Goal: Transaction & Acquisition: Subscribe to service/newsletter

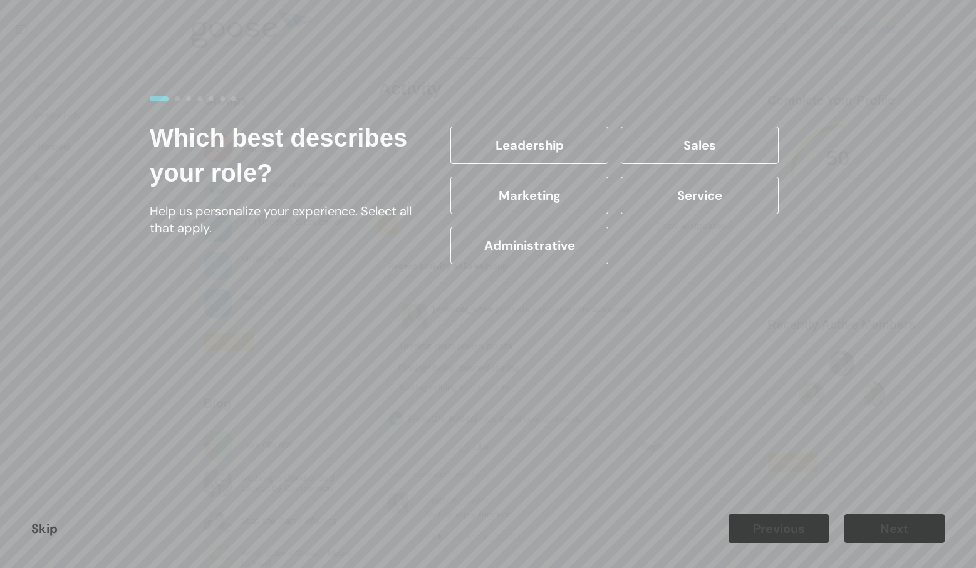
click at [29, 536] on div "Skip Previous Next" at bounding box center [488, 528] width 976 height 79
click at [55, 533] on link "Skip" at bounding box center [44, 529] width 26 height 16
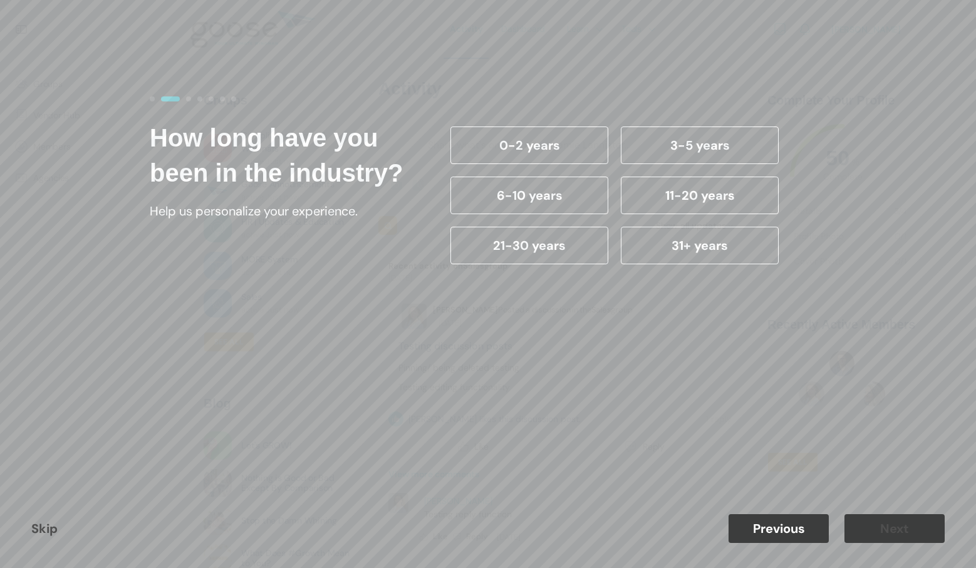
click at [53, 533] on link "Skip" at bounding box center [44, 529] width 26 height 16
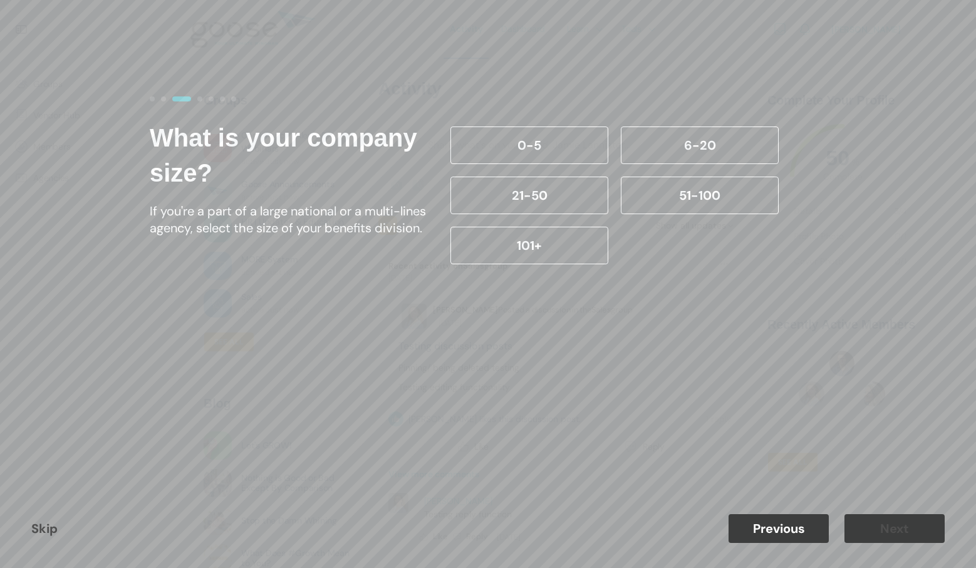
click at [53, 533] on link "Skip" at bounding box center [44, 529] width 26 height 16
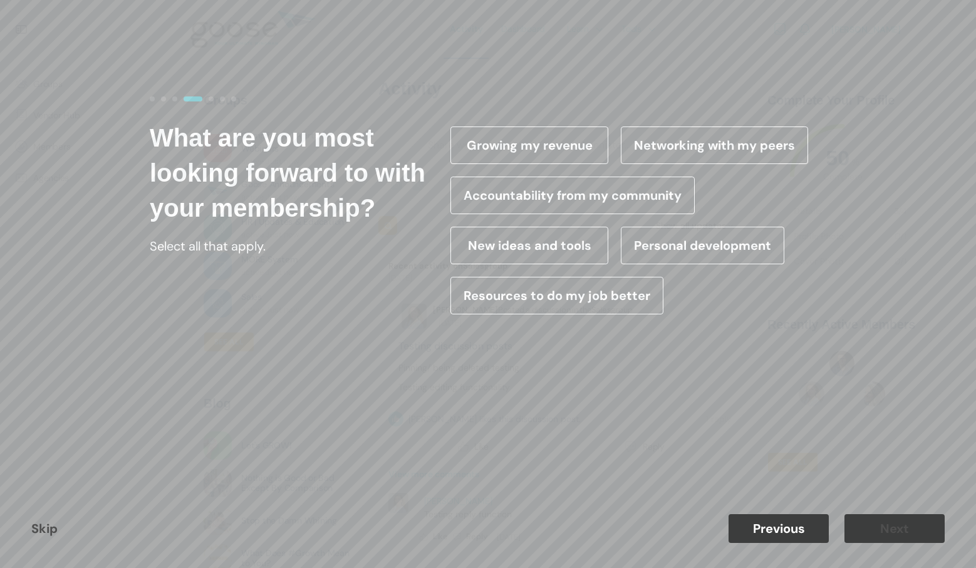
click at [53, 533] on link "Skip" at bounding box center [44, 529] width 26 height 16
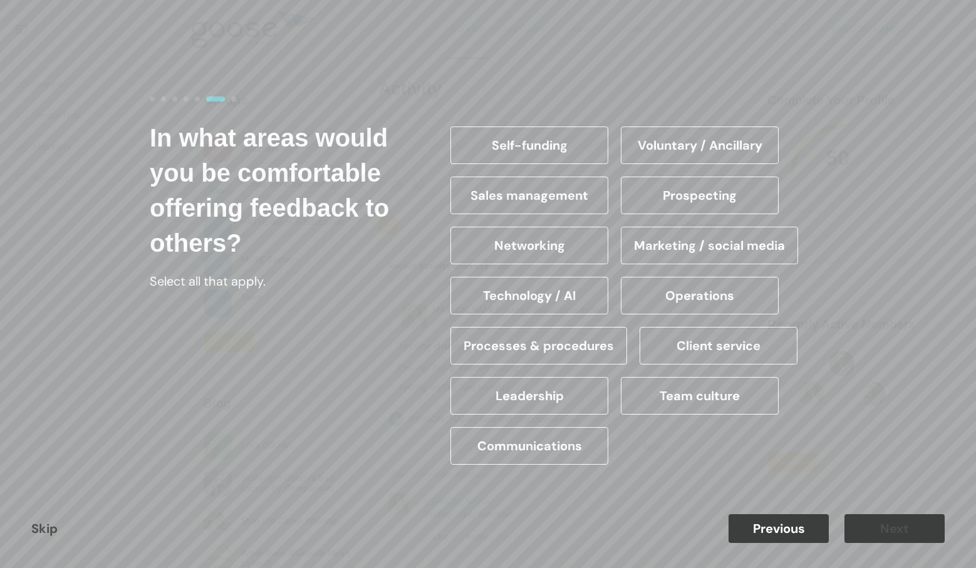
click at [53, 533] on link "Skip" at bounding box center [44, 529] width 26 height 16
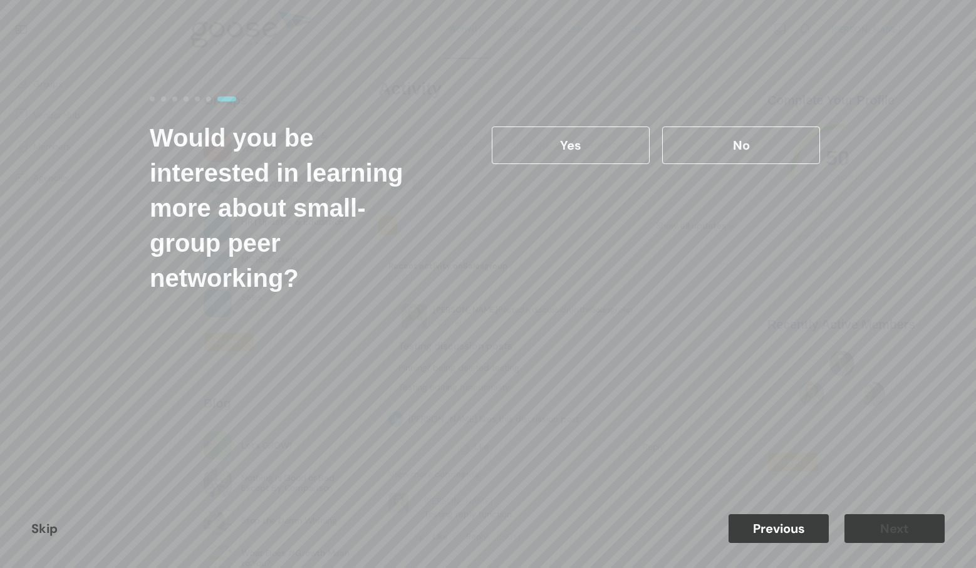
click at [53, 533] on link "Skip" at bounding box center [44, 529] width 26 height 16
click at [754, 127] on label "No" at bounding box center [741, 146] width 158 height 38
click at [0, 0] on input "No" at bounding box center [0, 0] width 0 height 0
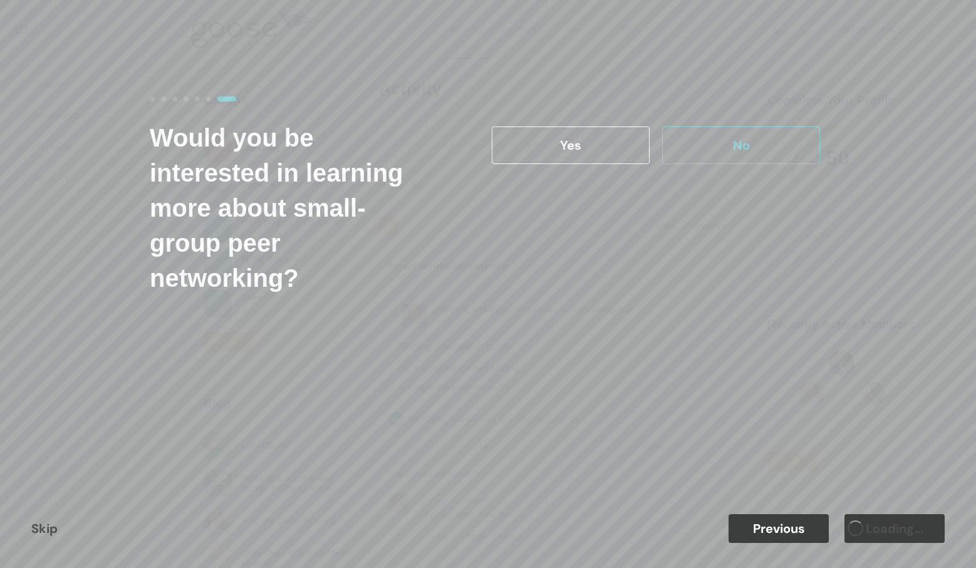
click at [751, 133] on label "No" at bounding box center [741, 146] width 158 height 38
click at [0, 0] on input "No" at bounding box center [0, 0] width 0 height 0
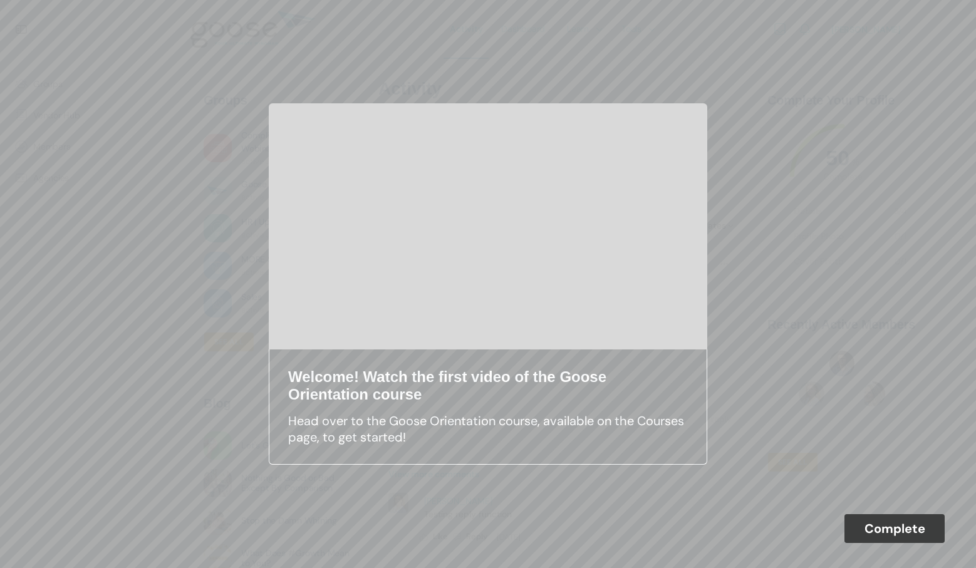
click at [889, 535] on button "Complete" at bounding box center [895, 528] width 100 height 29
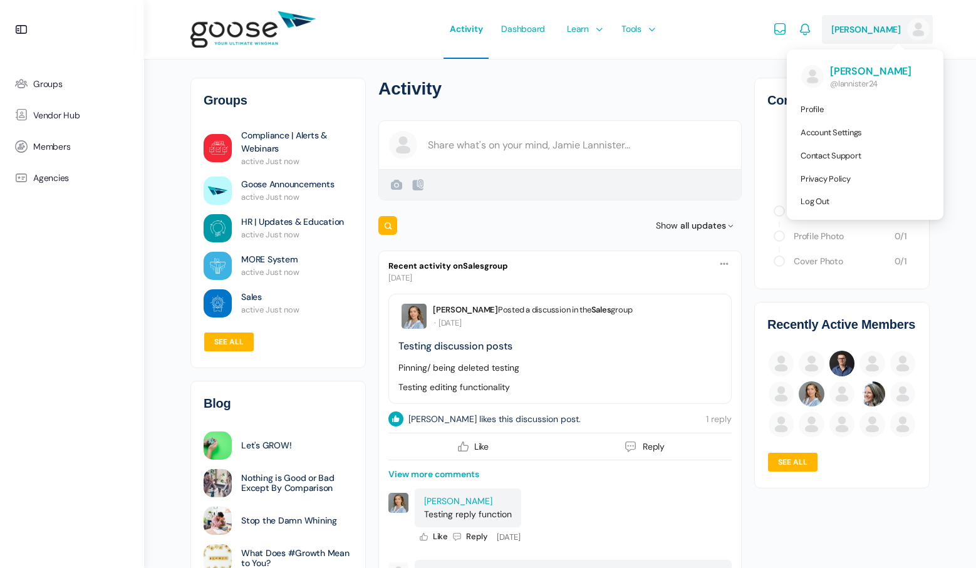
click at [859, 24] on span "[PERSON_NAME]" at bounding box center [867, 29] width 70 height 11
click at [854, 204] on link "Log Out" at bounding box center [865, 201] width 147 height 23
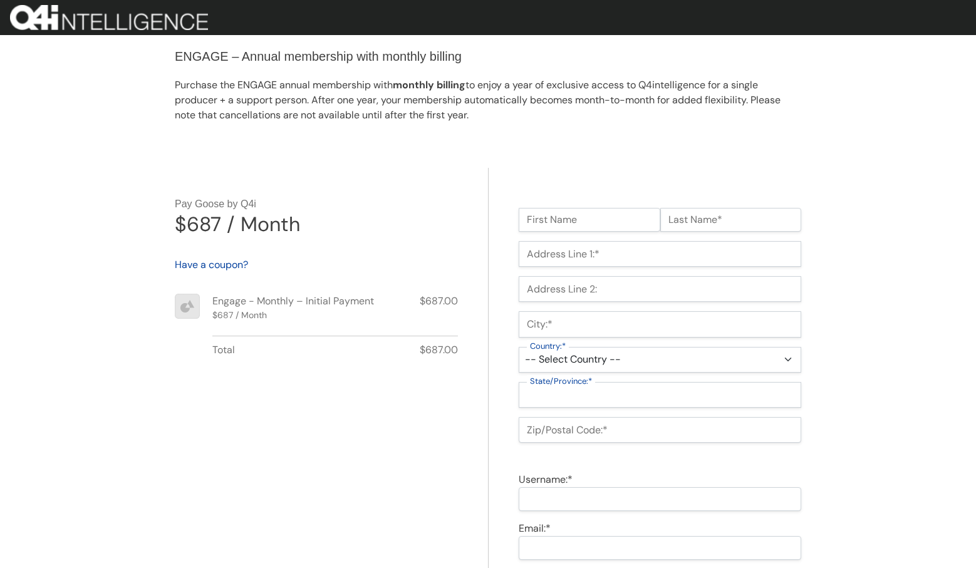
click at [562, 221] on input "First Name" at bounding box center [590, 220] width 142 height 24
type input "[PERSON_NAME]"
click at [697, 226] on input "Last Name*" at bounding box center [731, 220] width 142 height 24
type input "Snow"
click at [644, 268] on fieldset "Billing Address Address Line 1:* Address Line 1 is Required Address Line 2: Add…" at bounding box center [660, 346] width 283 height 211
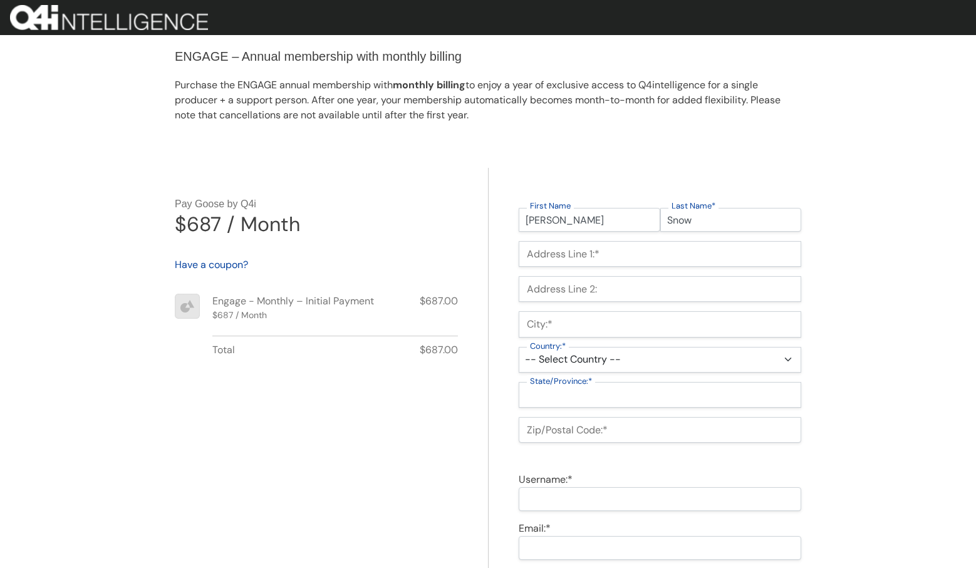
click at [648, 252] on input "Address Line 1:*" at bounding box center [660, 254] width 283 height 26
type input "54321 NW 42nd Drive"
click at [635, 326] on input "City:*" at bounding box center [660, 324] width 283 height 26
type input "Boise"
click at [620, 352] on select "-- Select Country -- United States (US) Afghanistan Åland Islands Albania Alger…" at bounding box center [660, 360] width 283 height 26
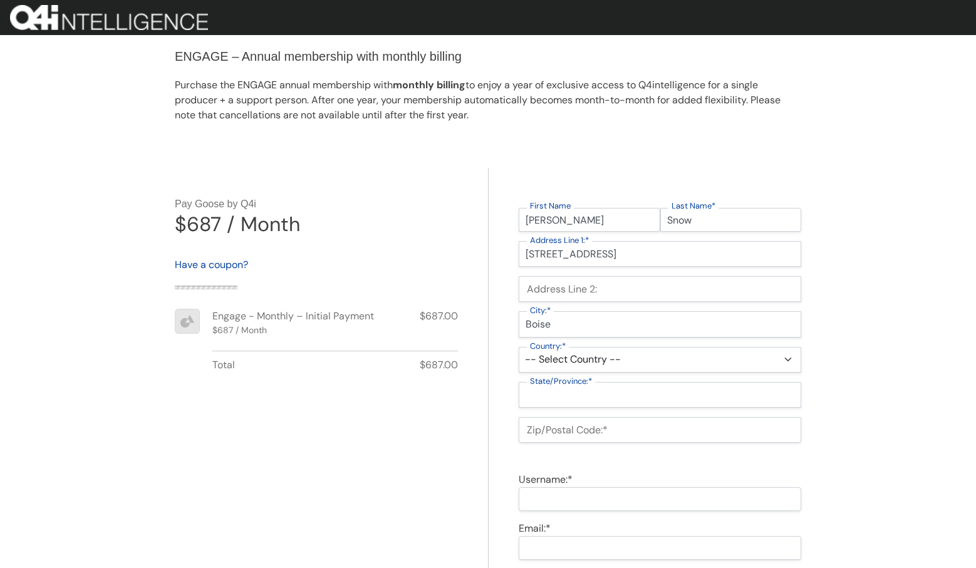
select select "US"
click at [519, 347] on select "-- Select Country -- United States (US) Afghanistan Åland Islands Albania Alger…" at bounding box center [660, 360] width 283 height 26
click at [599, 389] on select "-- Select State -- Alabama Alaska Arizona Arkansas California Colorado Connecti…" at bounding box center [660, 395] width 283 height 26
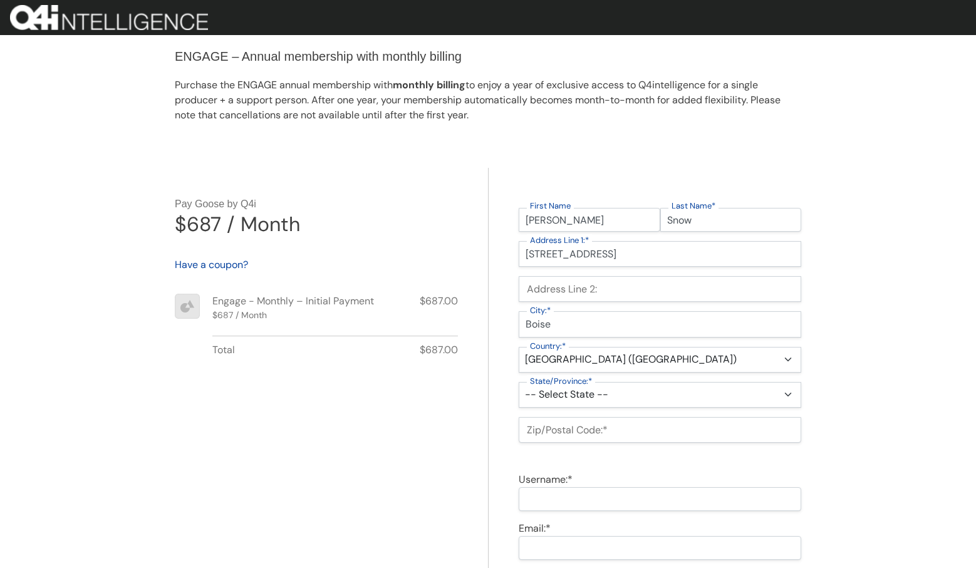
select select "ID"
click at [519, 382] on select "-- Select State -- Alabama Alaska Arizona Arkansas California Colorado Connecti…" at bounding box center [660, 395] width 283 height 26
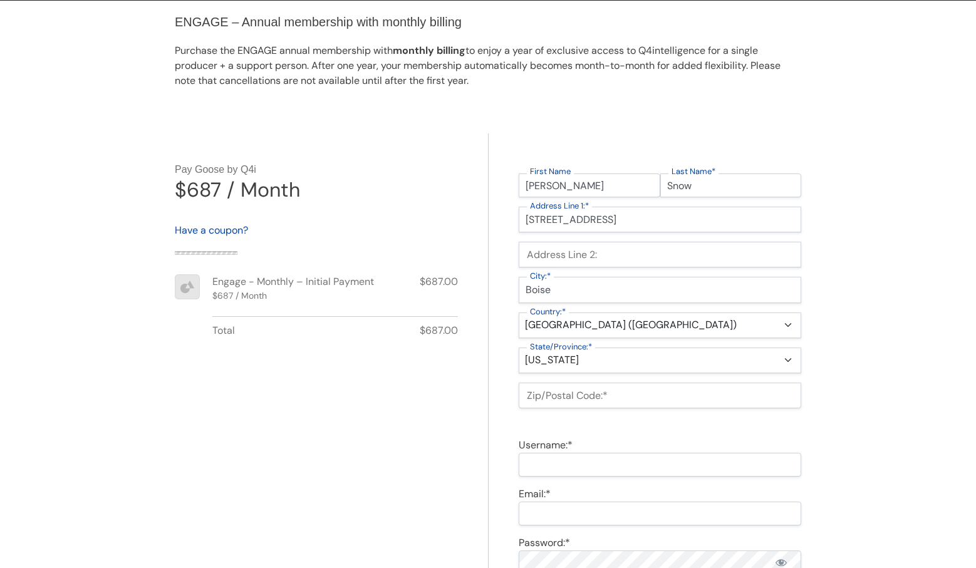
scroll to position [56, 0]
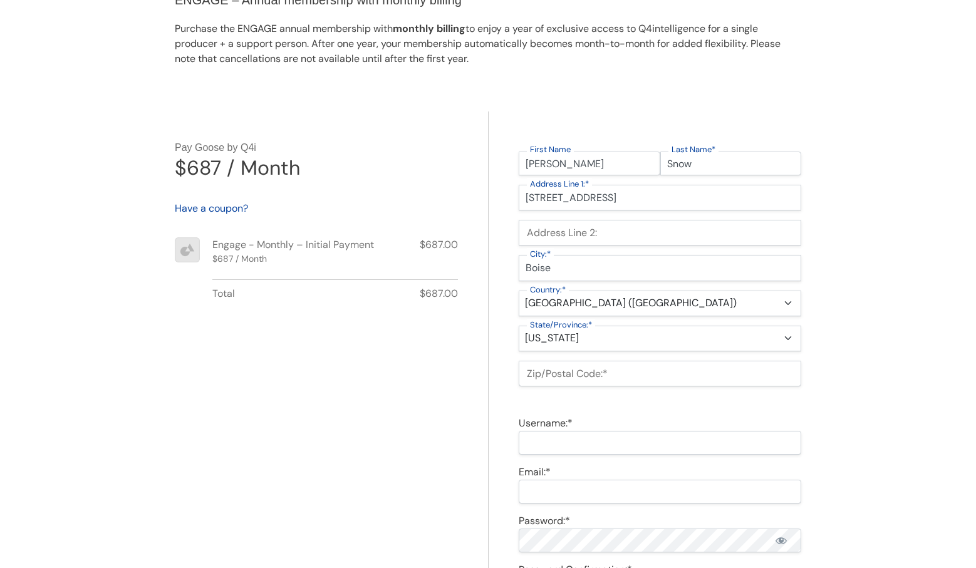
click at [598, 366] on input "Zip/Postal Code:*" at bounding box center [660, 374] width 283 height 26
type input "12345"
click at [608, 442] on input "Username:*" at bounding box center [660, 443] width 283 height 24
type input "snow24"
click at [597, 503] on input "Email:*" at bounding box center [660, 492] width 283 height 24
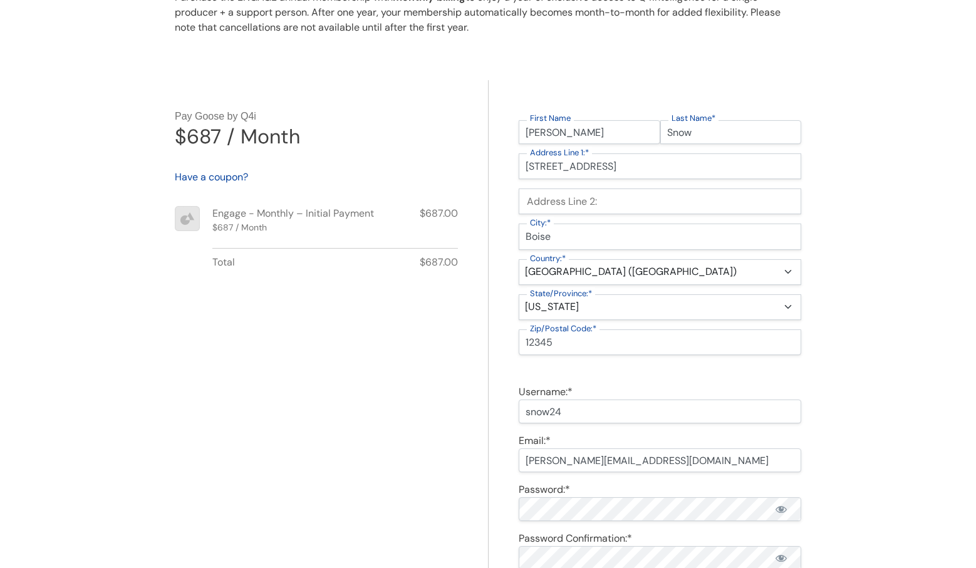
scroll to position [112, 0]
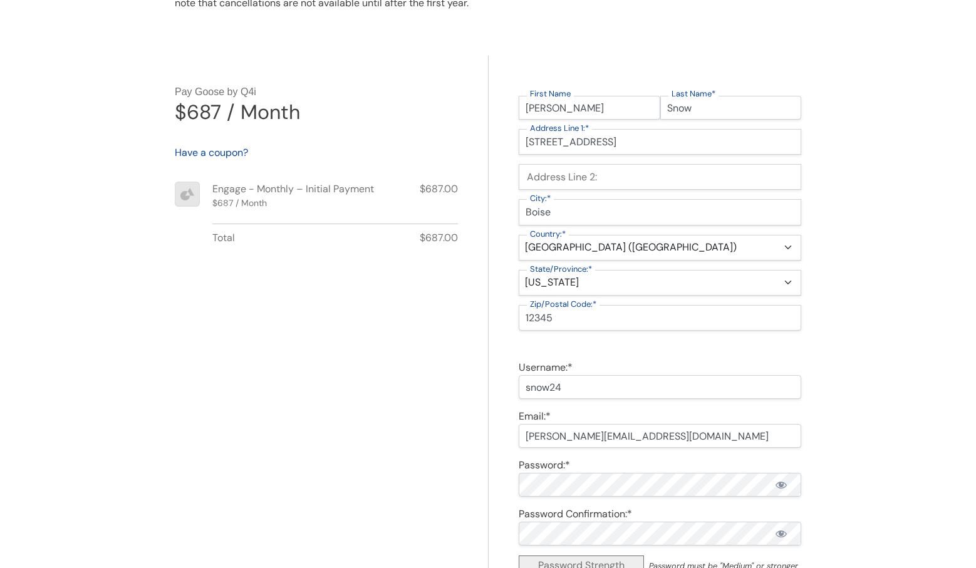
type input "william+snow@cheshtech.com"
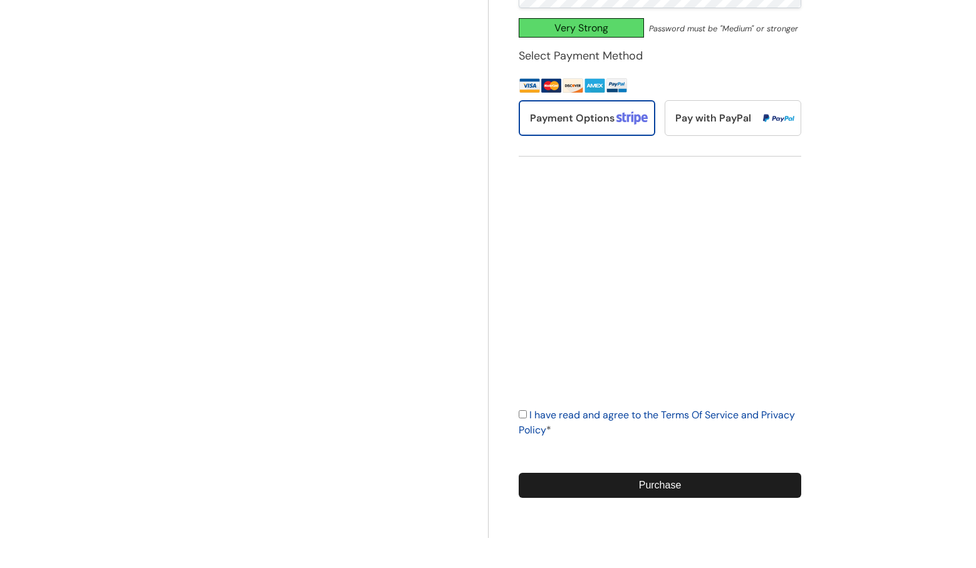
scroll to position [650, 0]
click at [637, 474] on input "Purchase" at bounding box center [660, 485] width 283 height 25
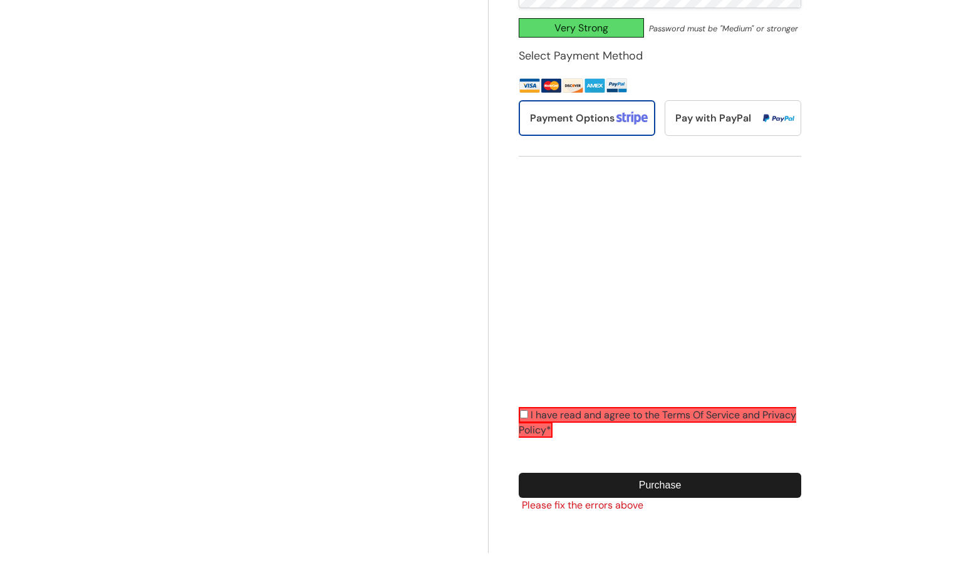
click at [531, 411] on link "I have read and agree to the Terms Of Service and Privacy Policy" at bounding box center [658, 423] width 278 height 28
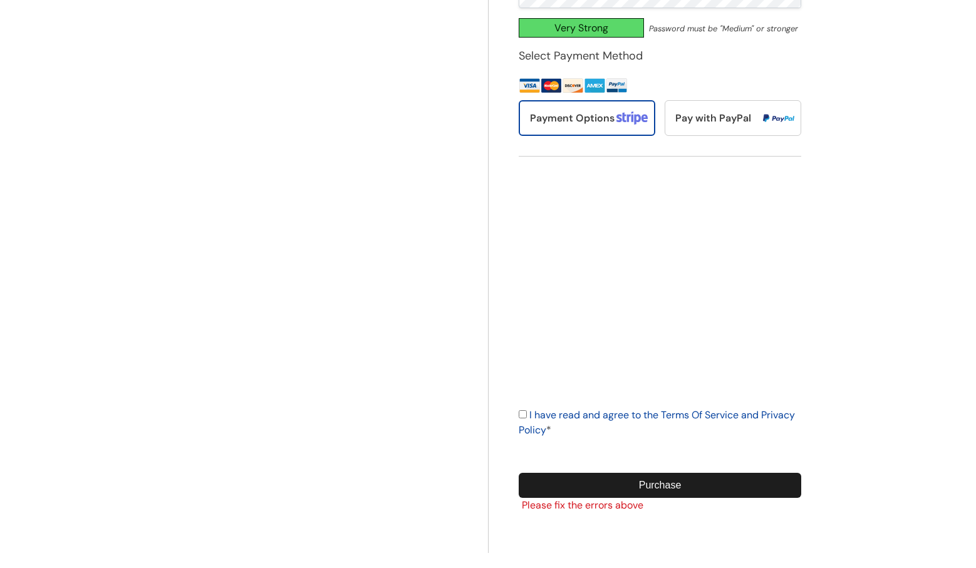
click at [525, 411] on input "I have read and agree to the Terms Of Service and Privacy Policy *" at bounding box center [523, 414] width 8 height 8
checkbox input "true"
click at [580, 489] on input "Purchase" at bounding box center [660, 485] width 283 height 25
